Goal: Transaction & Acquisition: Purchase product/service

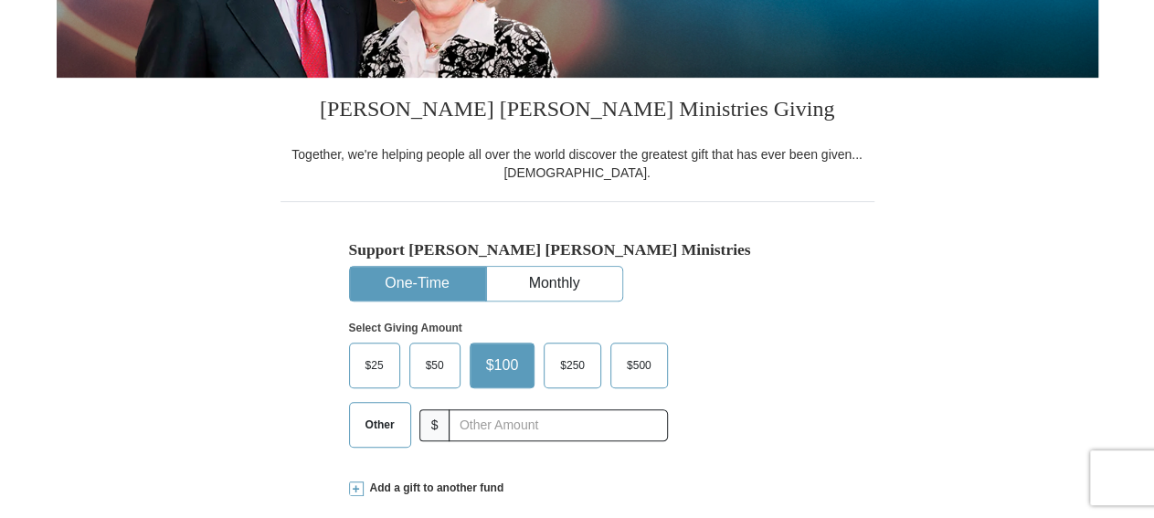
scroll to position [475, 0]
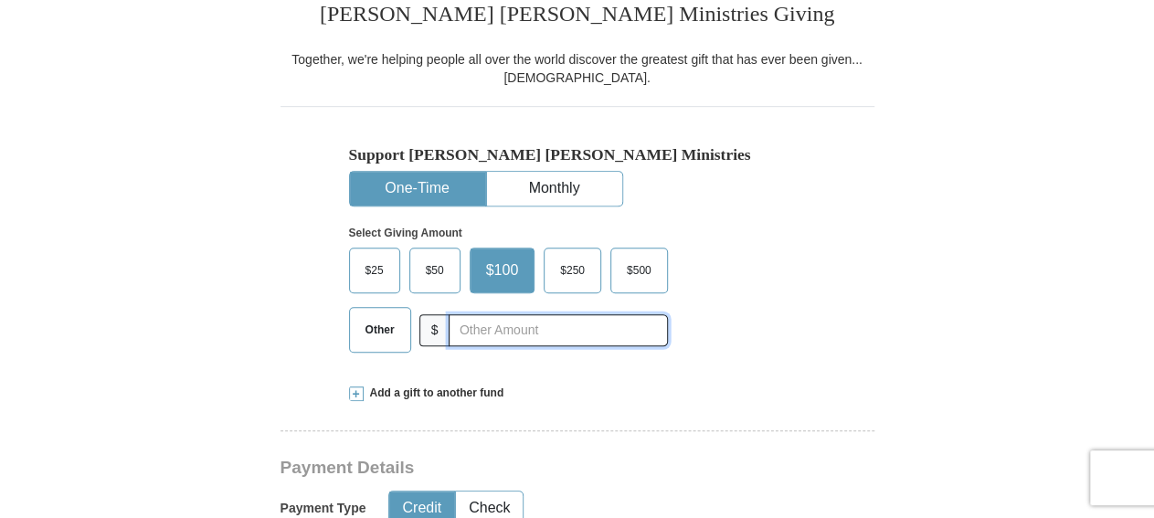
click at [570, 332] on input "text" at bounding box center [558, 330] width 218 height 32
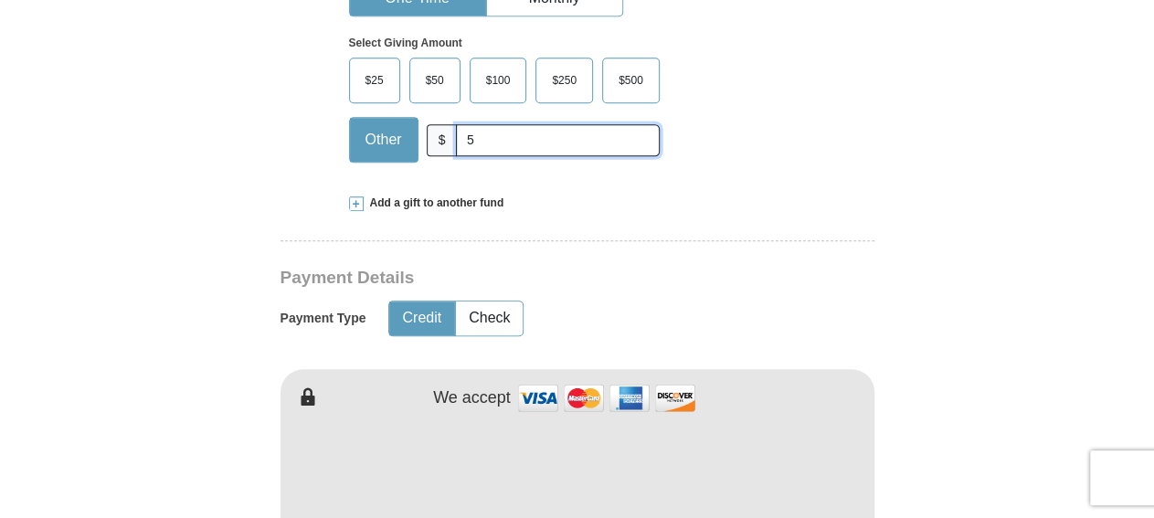
scroll to position [760, 0]
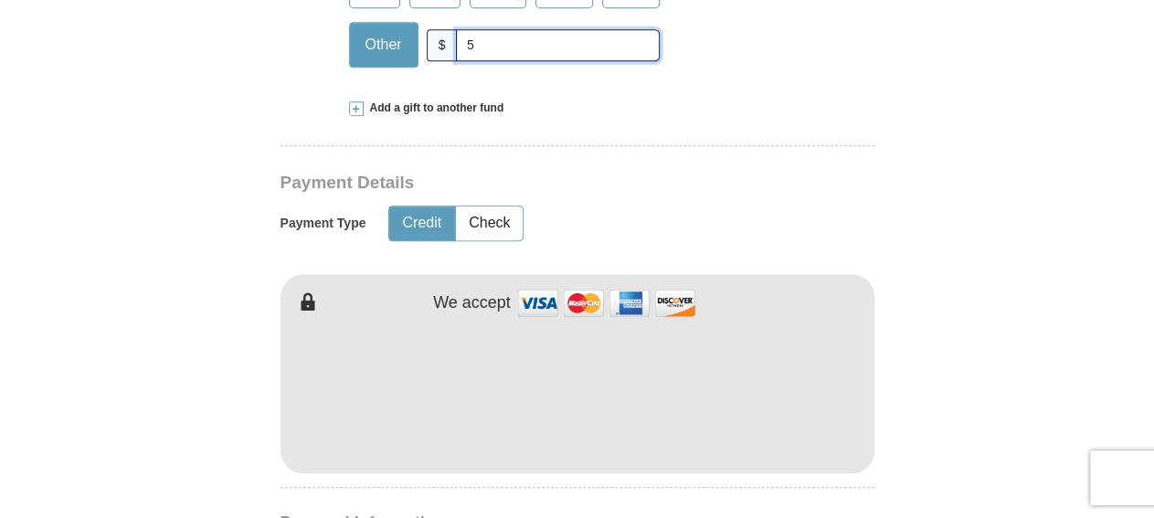
type input "5"
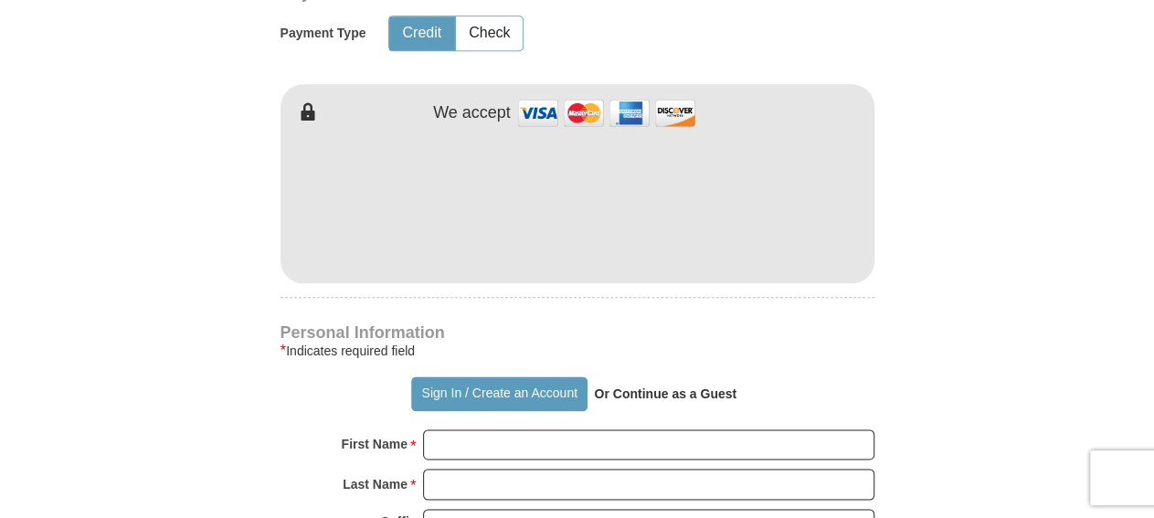
scroll to position [1046, 0]
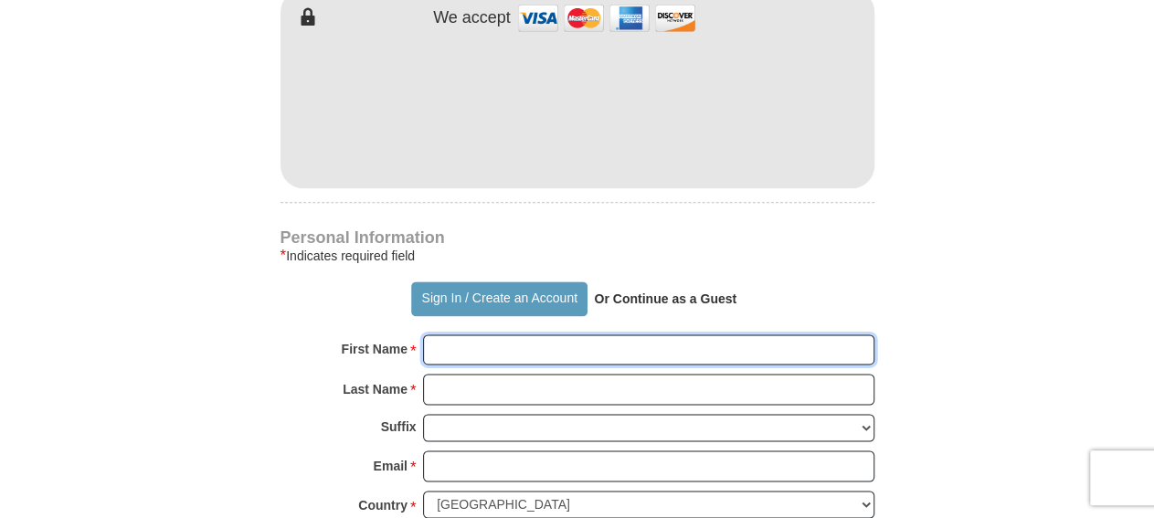
click at [490, 351] on input "First Name *" at bounding box center [649, 350] width 452 height 31
type input "LaDonald"
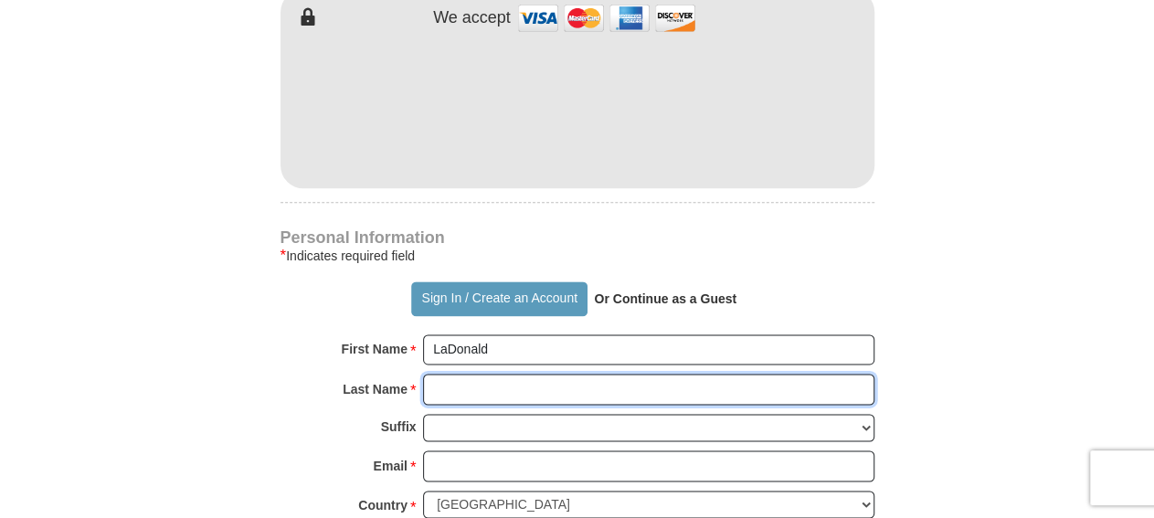
type input "[PERSON_NAME]"
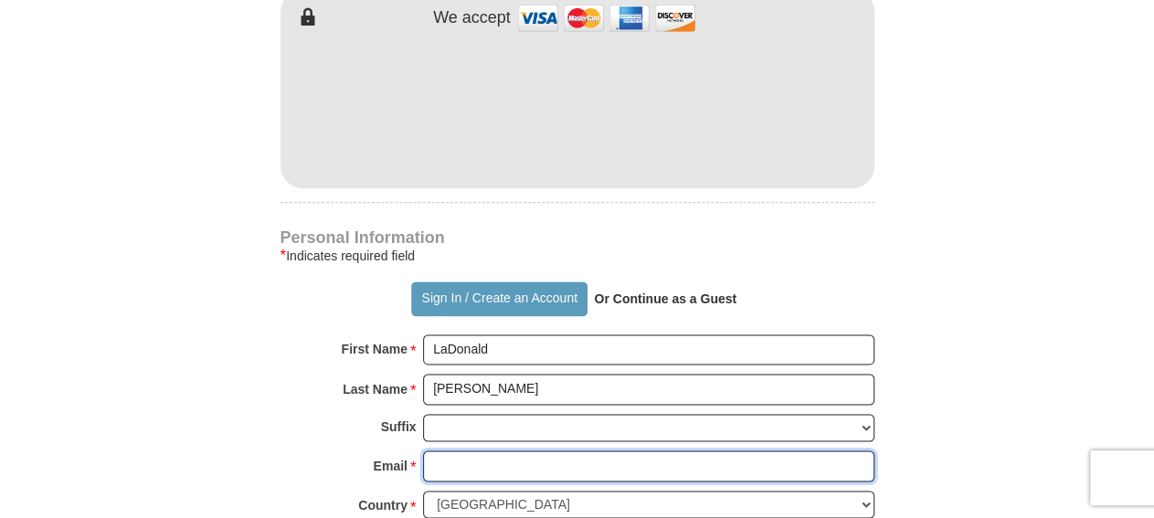
type input "[EMAIL_ADDRESS][DOMAIN_NAME]"
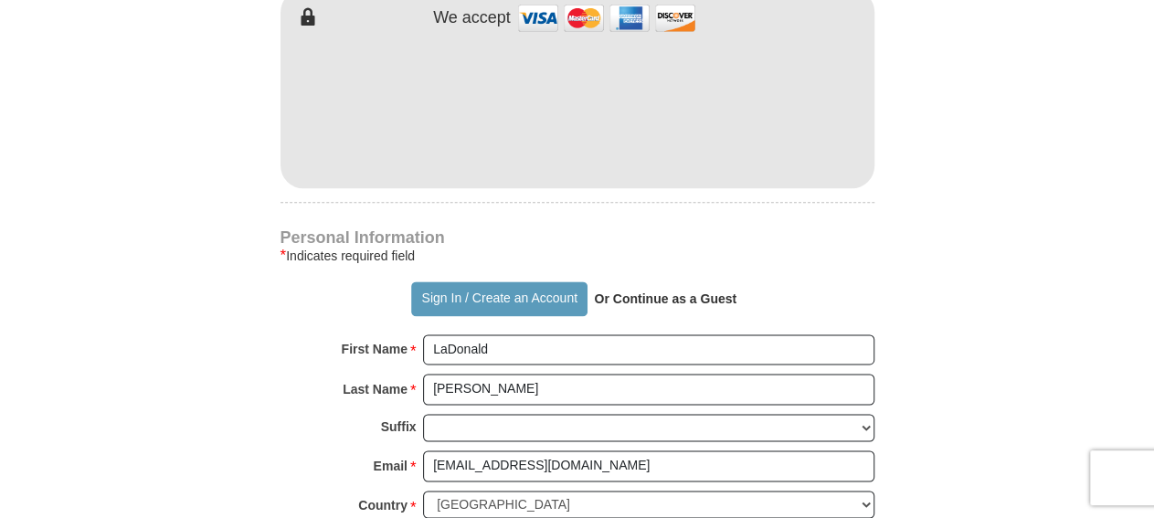
type input "[STREET_ADDRESS]"
type input "Monroe"
select select "LA"
type input "71203"
type input "3186143092"
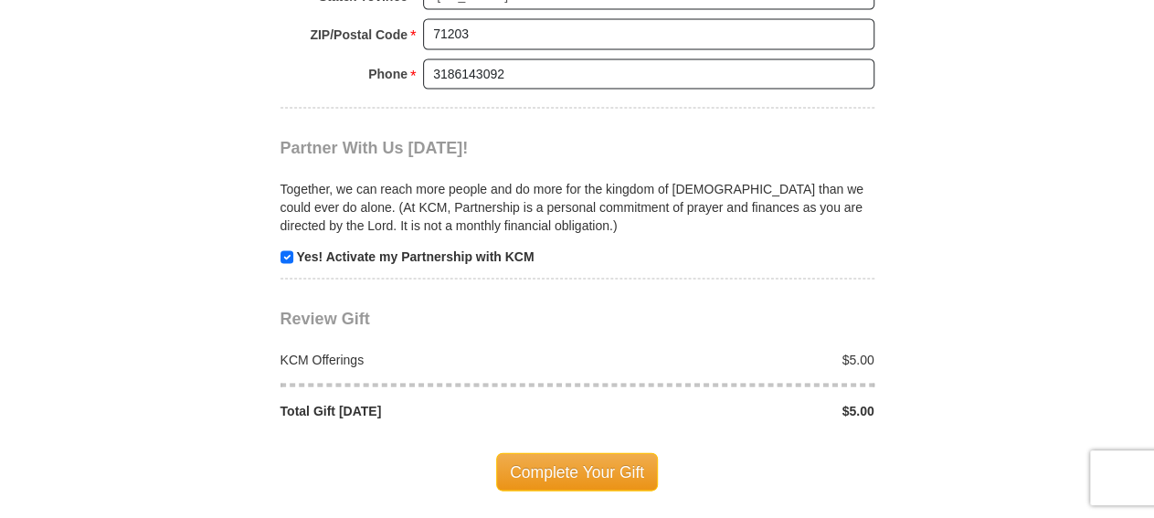
scroll to position [1901, 0]
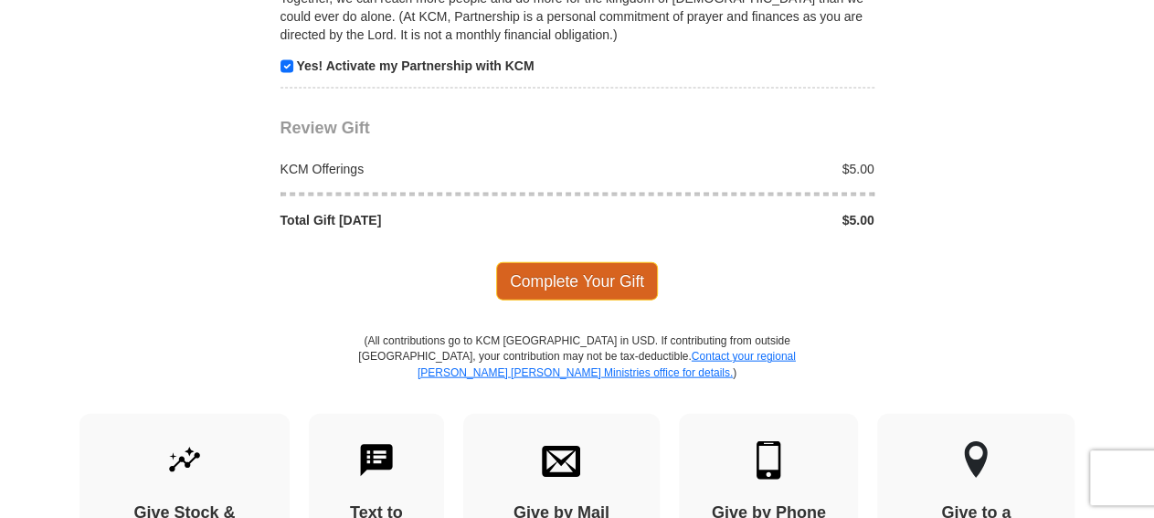
click at [582, 262] on span "Complete Your Gift" at bounding box center [577, 281] width 162 height 38
